Goal: Navigation & Orientation: Find specific page/section

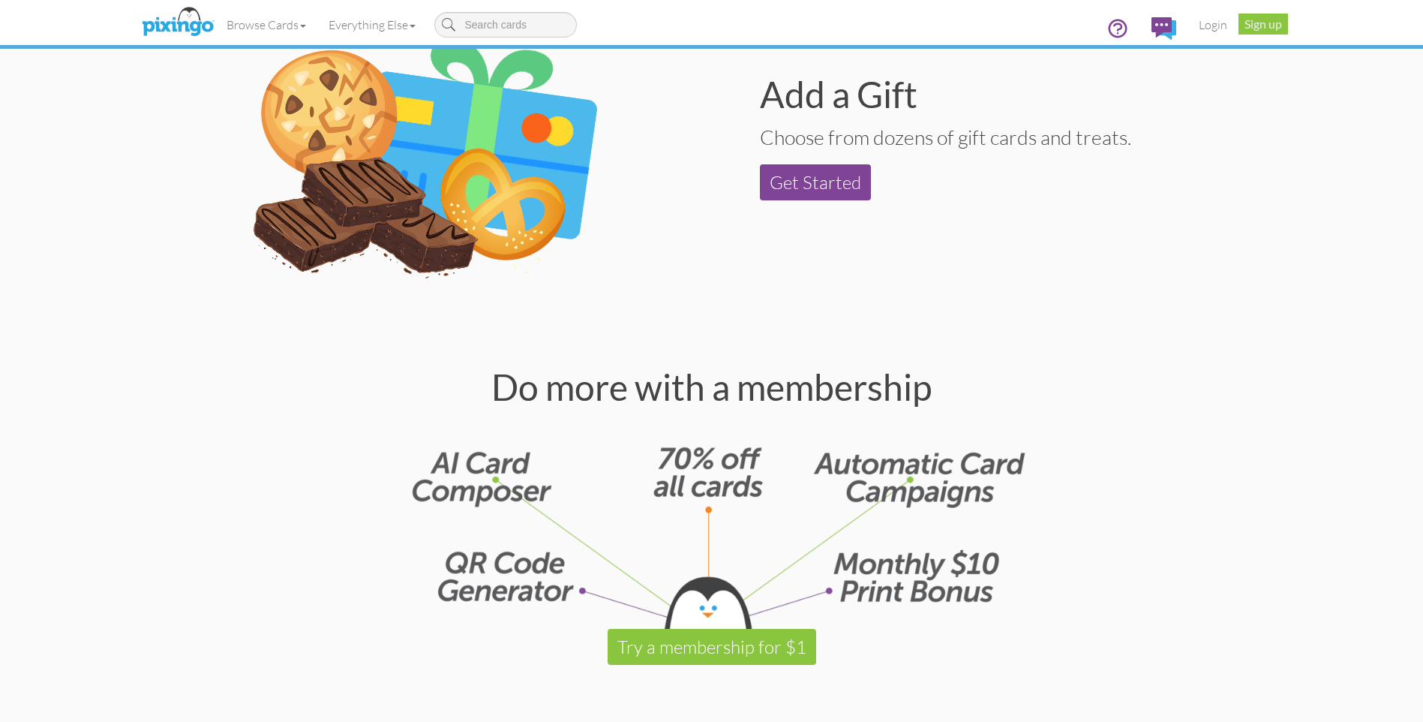
scroll to position [1650, 0]
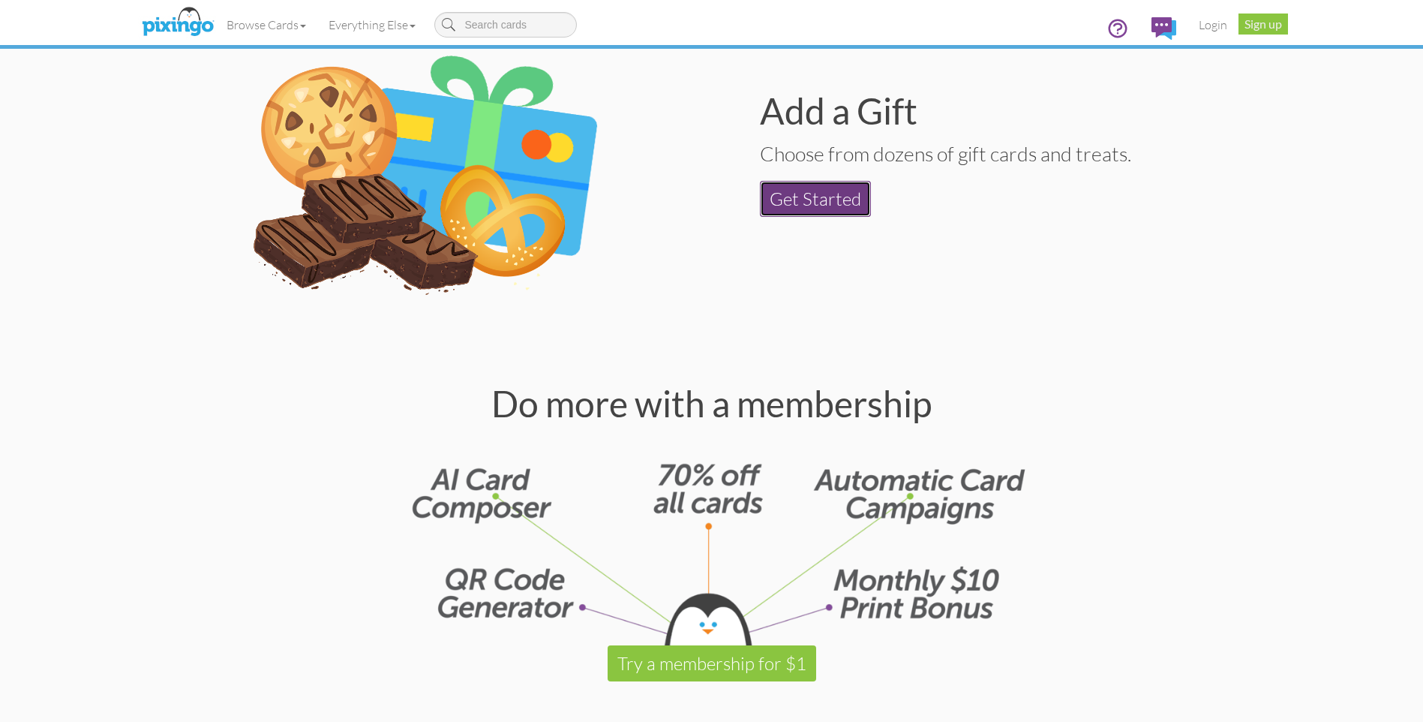
click at [791, 194] on link "Get Started" at bounding box center [815, 199] width 111 height 36
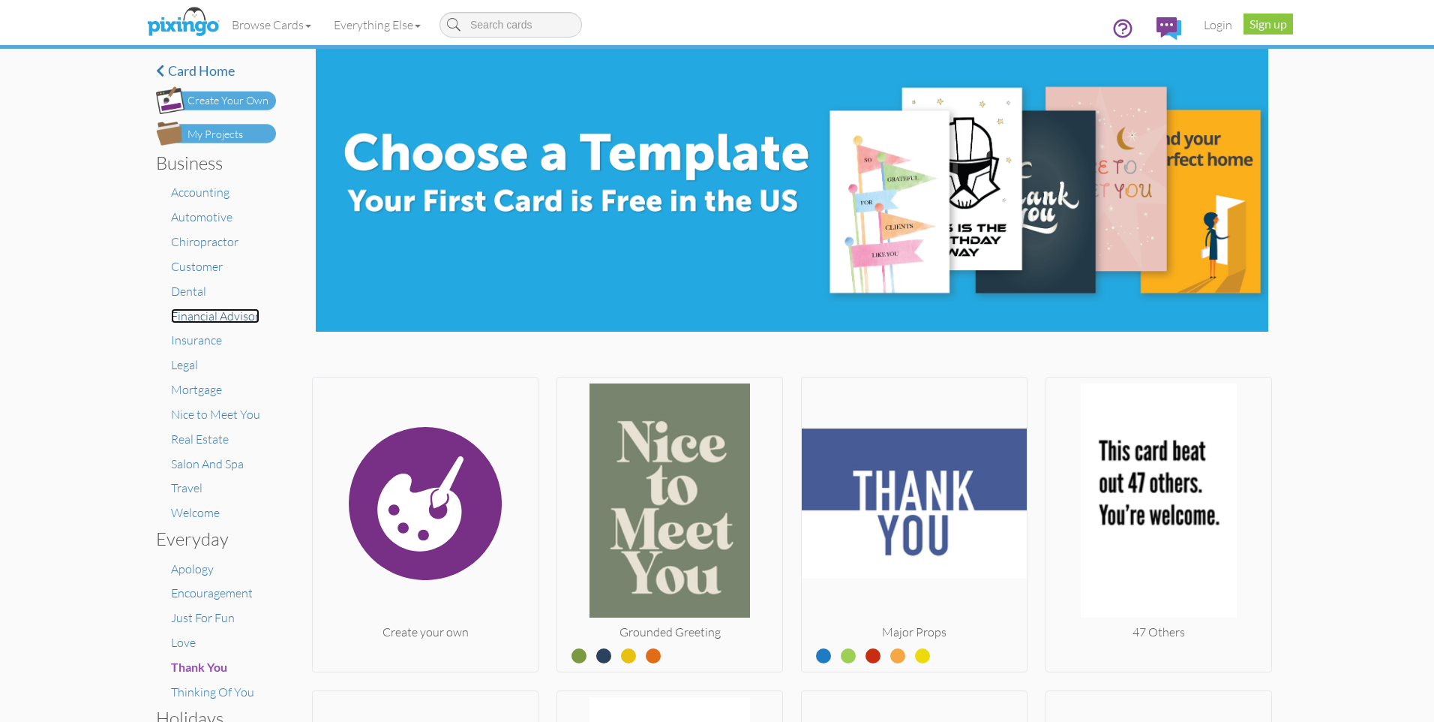
click at [182, 316] on span "Financial Advisor" at bounding box center [215, 315] width 89 height 15
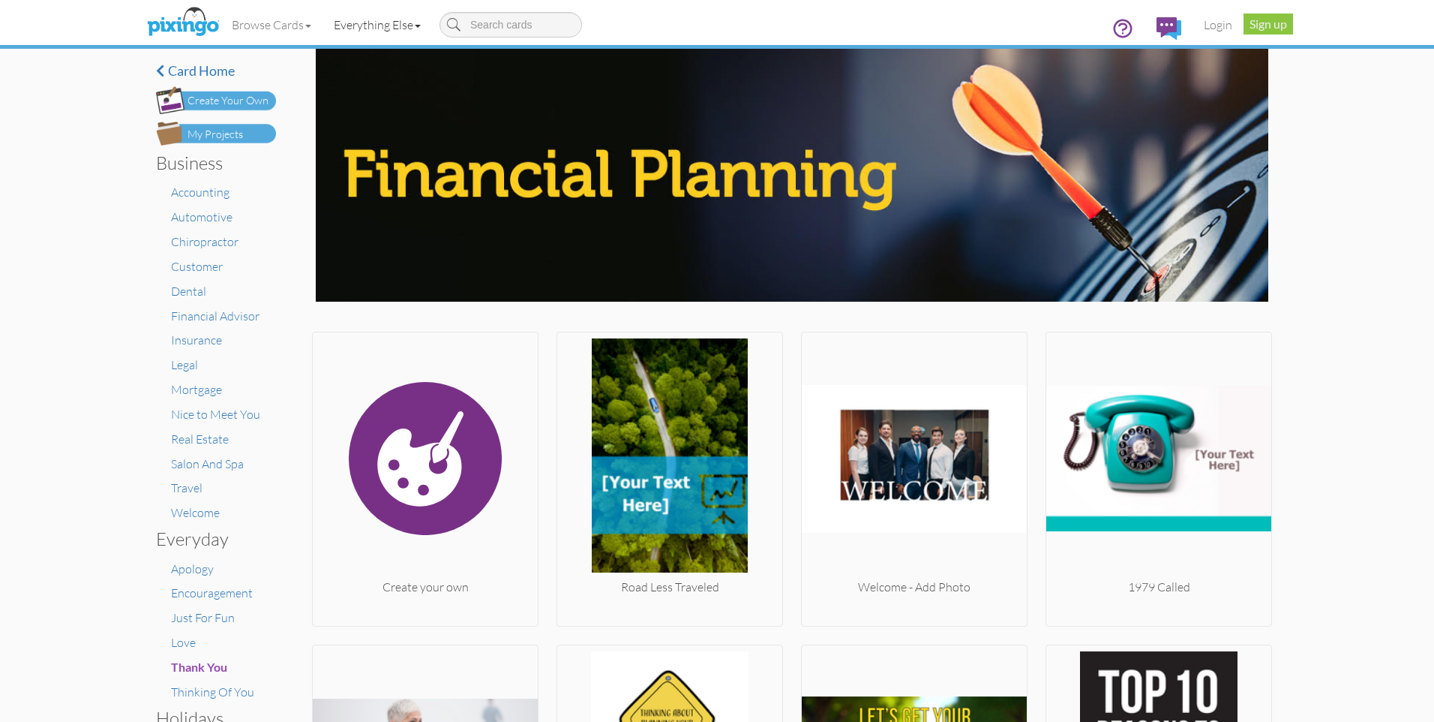
click at [395, 20] on link "Everything Else" at bounding box center [378, 25] width 110 height 38
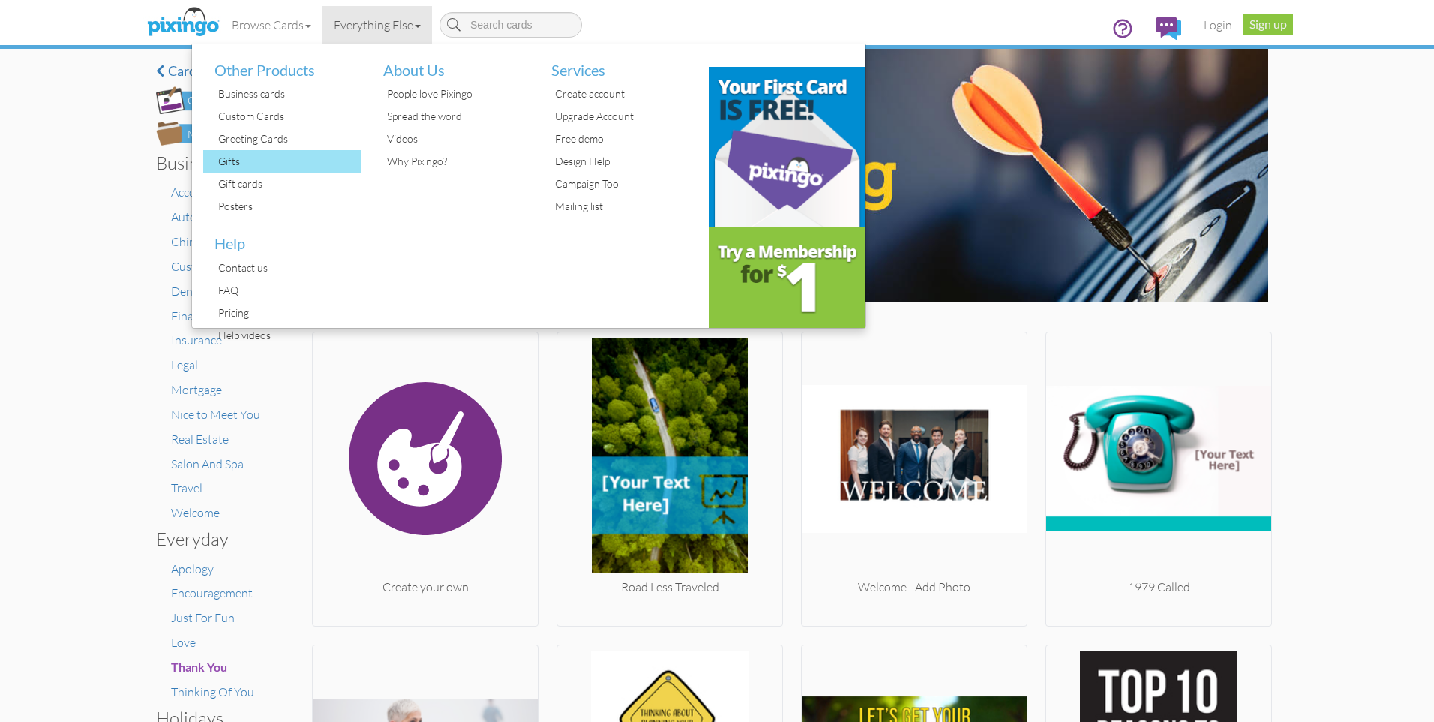
click at [235, 170] on div "Gifts" at bounding box center [288, 161] width 146 height 23
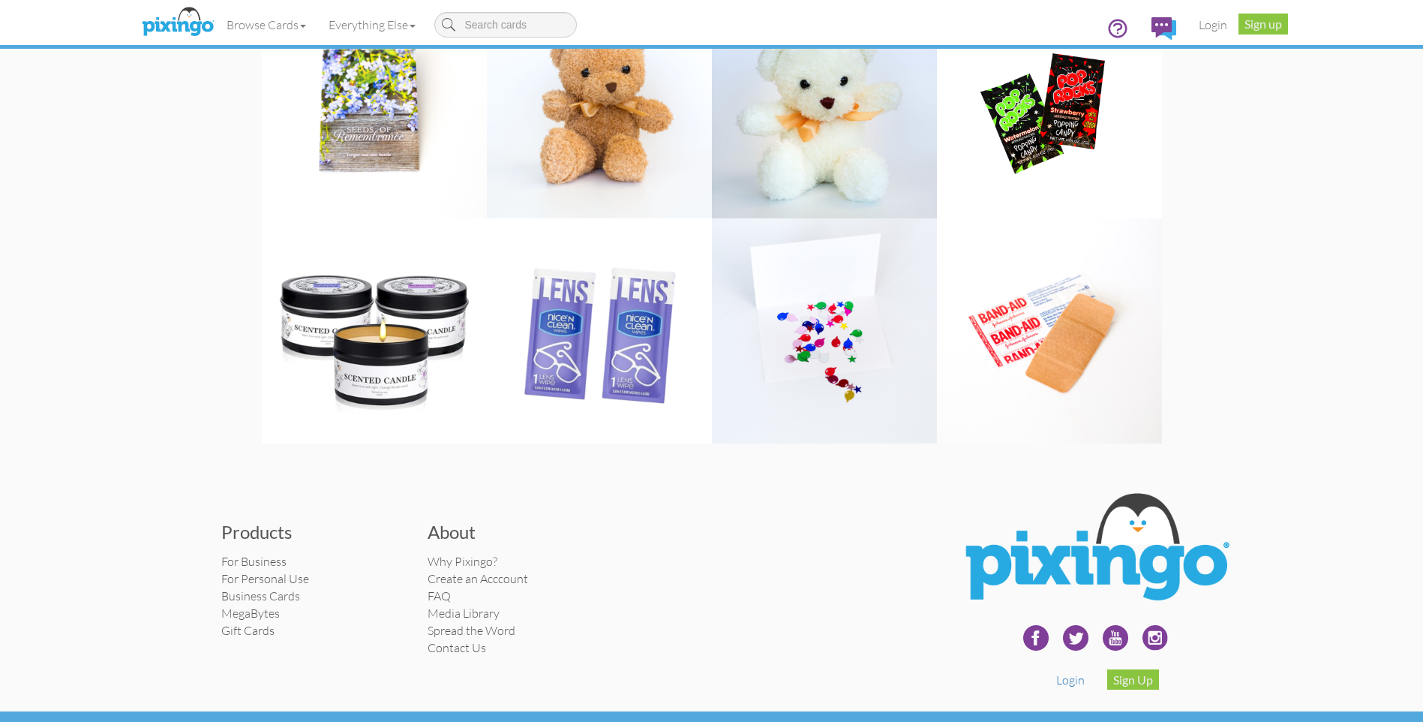
scroll to position [2213, 0]
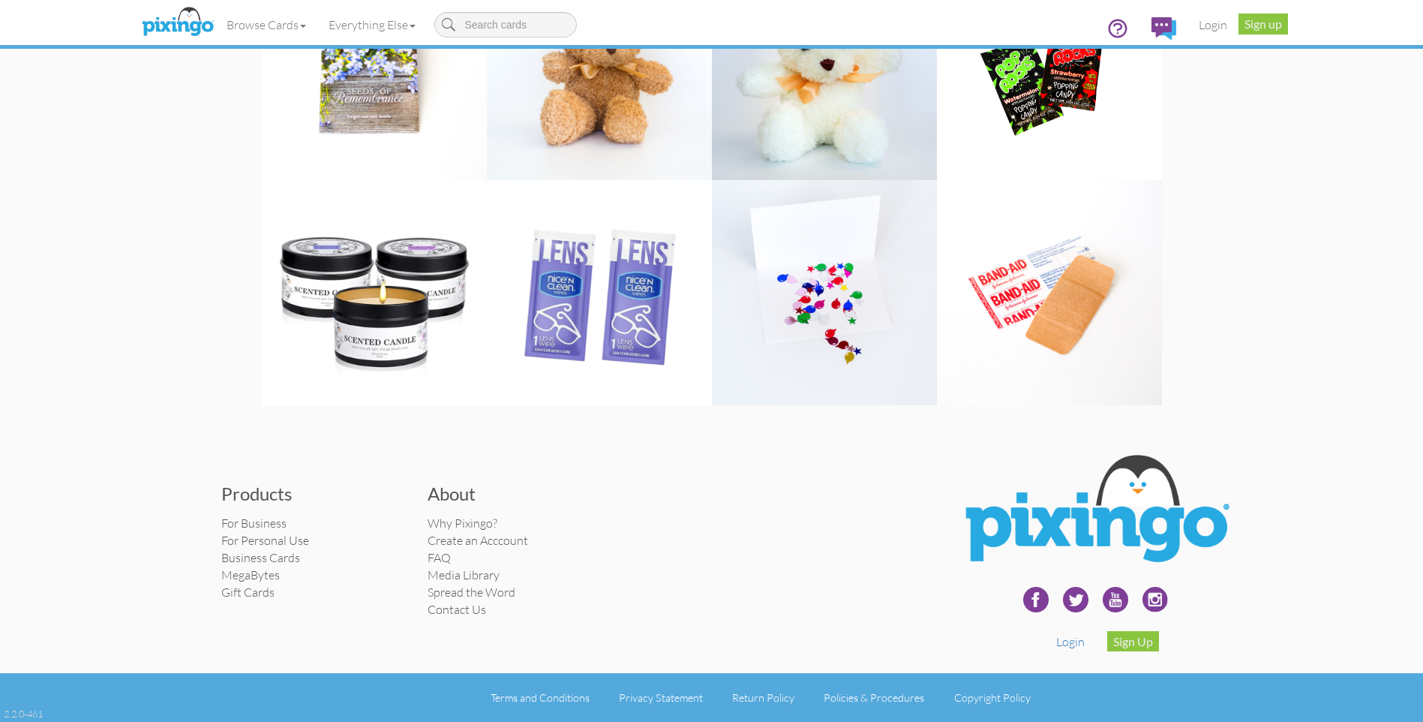
click at [828, 282] on img at bounding box center [824, 292] width 225 height 225
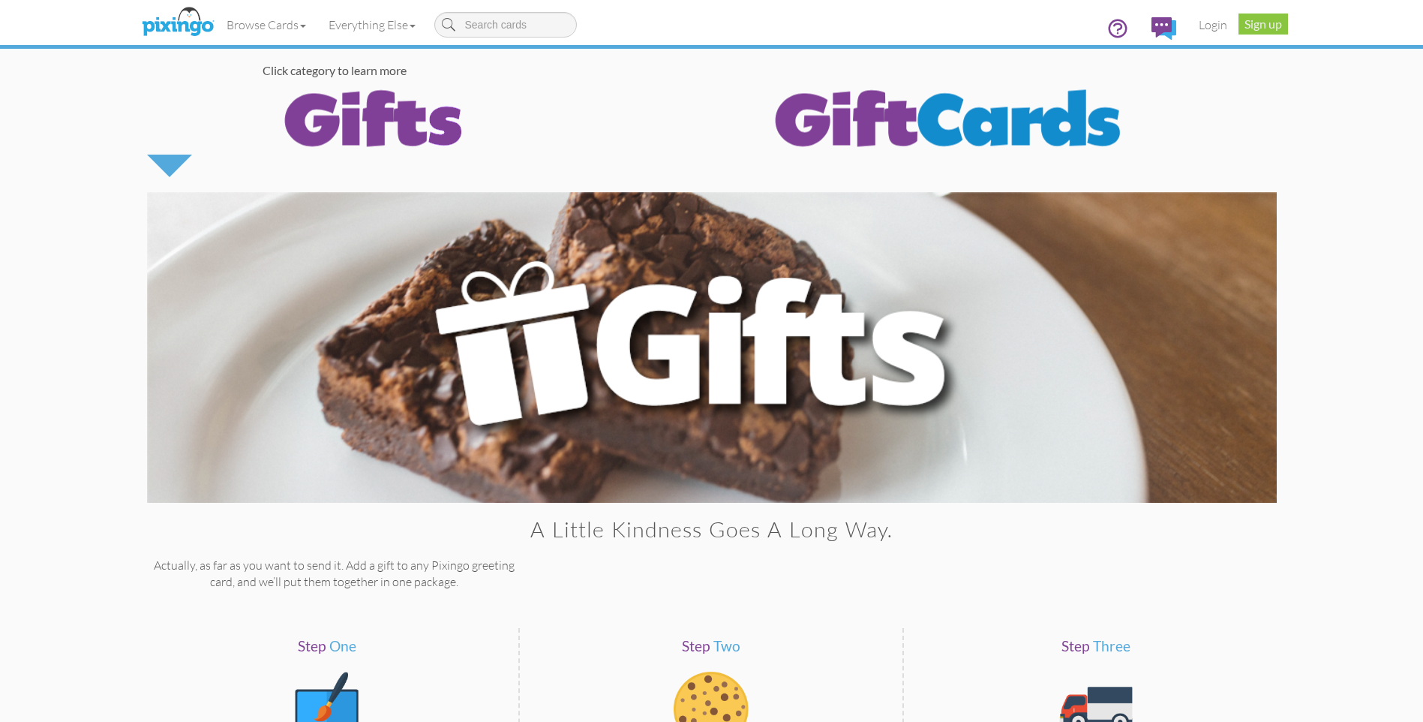
scroll to position [0, 0]
